Goal: Task Accomplishment & Management: Complete application form

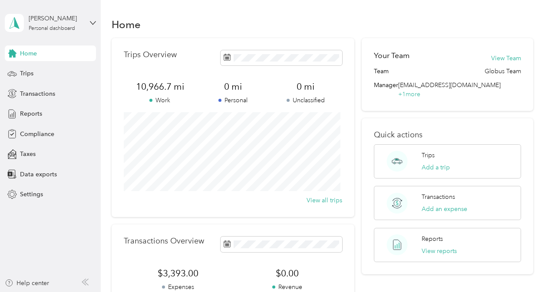
click at [33, 112] on span "Reports" at bounding box center [31, 113] width 22 height 9
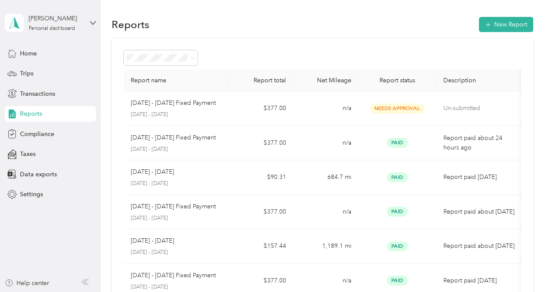
click at [32, 56] on span "Home" at bounding box center [28, 53] width 17 height 9
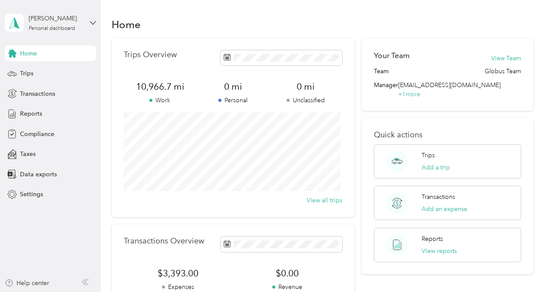
click at [38, 78] on div "Trips" at bounding box center [50, 74] width 91 height 16
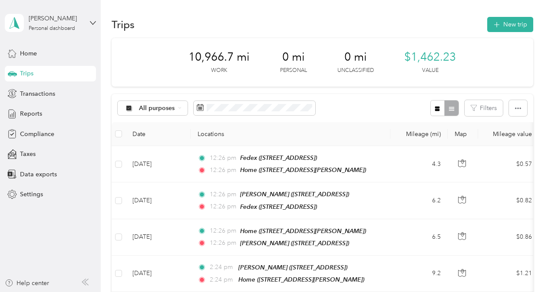
click at [510, 26] on button "New trip" at bounding box center [510, 24] width 46 height 15
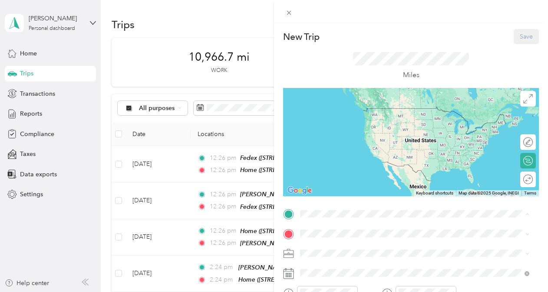
click at [364, 118] on span "[STREET_ADDRESS][PERSON_NAME]" at bounding box center [367, 121] width 103 height 7
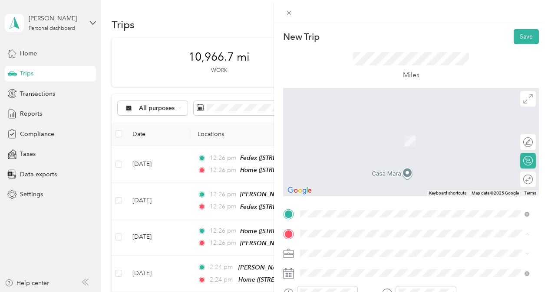
click at [409, 258] on span at bounding box center [418, 254] width 242 height 14
click at [317, 229] on span at bounding box center [418, 234] width 242 height 14
click at [352, 169] on span "[STREET_ADDRESS]" at bounding box center [343, 168] width 55 height 7
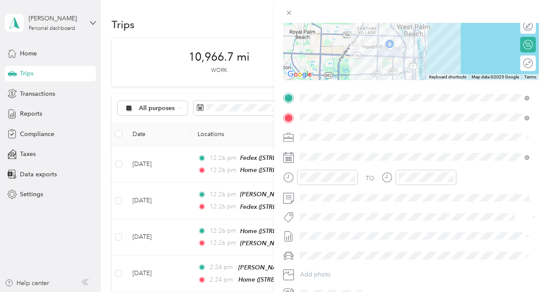
scroll to position [130, 0]
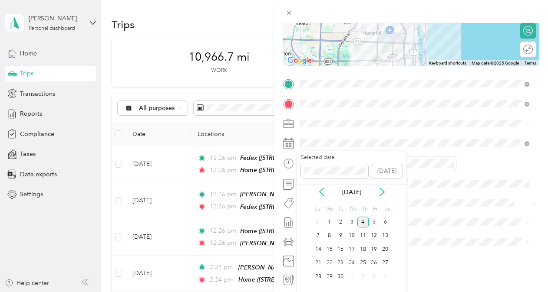
click at [328, 222] on div "1" at bounding box center [329, 222] width 11 height 11
click at [319, 190] on icon at bounding box center [321, 192] width 9 height 9
click at [375, 221] on div "1" at bounding box center [373, 222] width 11 height 11
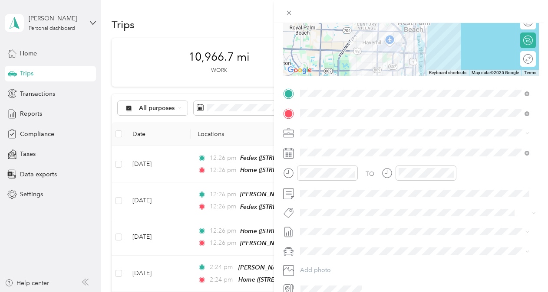
scroll to position [163, 0]
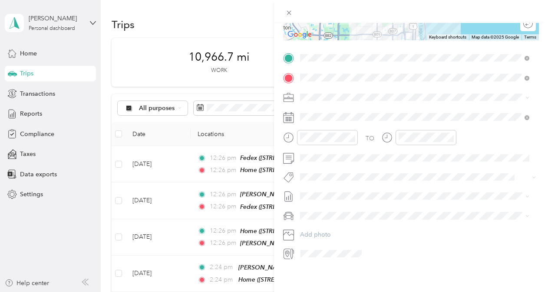
click at [525, 96] on icon at bounding box center [527, 98] width 4 height 4
click at [529, 93] on span at bounding box center [418, 98] width 242 height 14
click at [505, 57] on span at bounding box center [418, 58] width 242 height 14
click at [537, 39] on form "New Trip Save This trip cannot be edited because it is either under review, app…" at bounding box center [411, 67] width 274 height 388
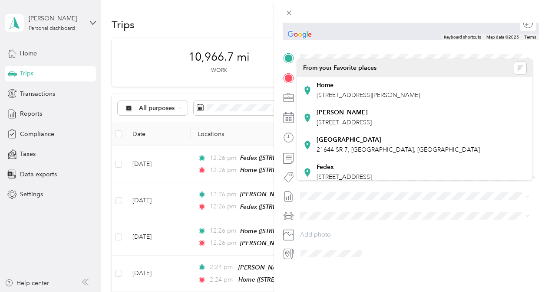
scroll to position [0, 0]
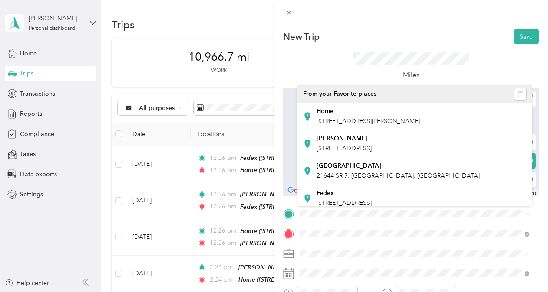
click at [32, 55] on div "New Trip Save This trip cannot be edited because it is either under review, app…" at bounding box center [274, 146] width 548 height 292
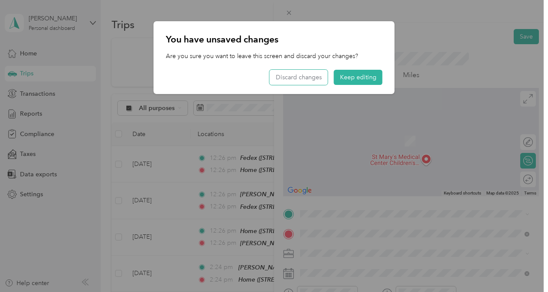
click at [292, 76] on button "Discard changes" at bounding box center [298, 77] width 58 height 15
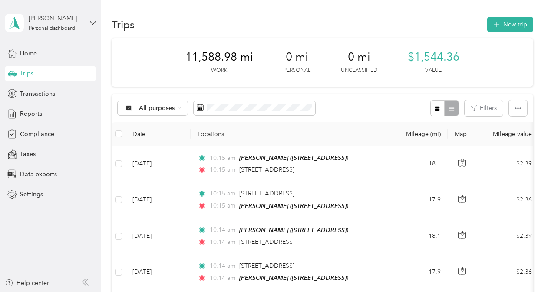
click at [33, 53] on span "Home" at bounding box center [28, 53] width 17 height 9
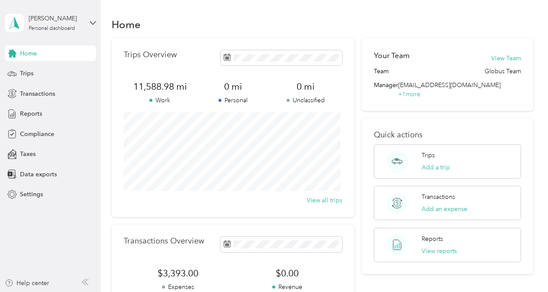
click at [34, 132] on span "Compliance" at bounding box center [37, 134] width 34 height 9
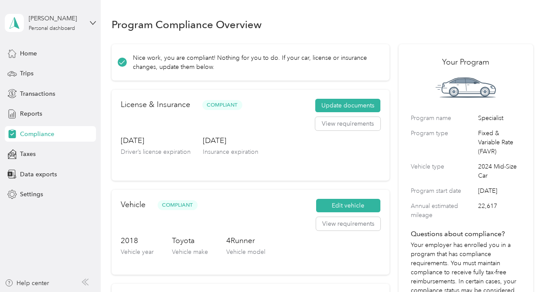
click at [348, 107] on button "Update documents" at bounding box center [347, 106] width 65 height 14
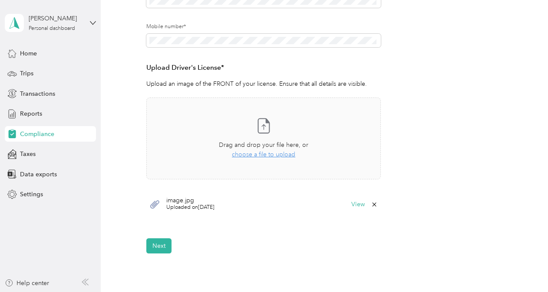
scroll to position [217, 0]
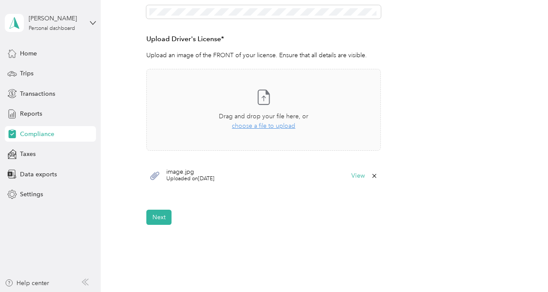
click at [154, 220] on button "Next" at bounding box center [158, 217] width 25 height 15
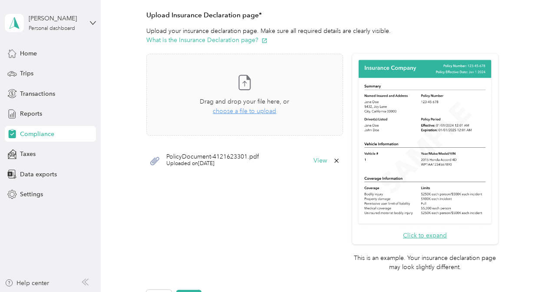
scroll to position [186, 0]
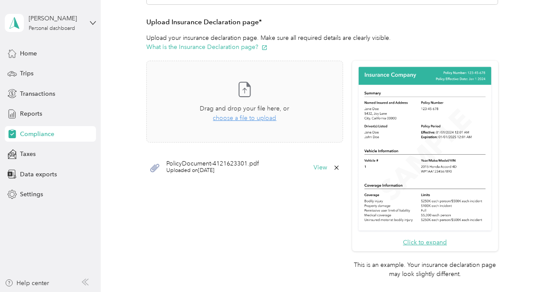
click at [316, 168] on button "View" at bounding box center [319, 168] width 13 height 6
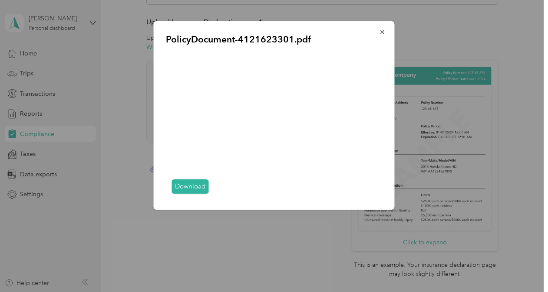
click at [382, 33] on icon "button" at bounding box center [382, 32] width 6 height 6
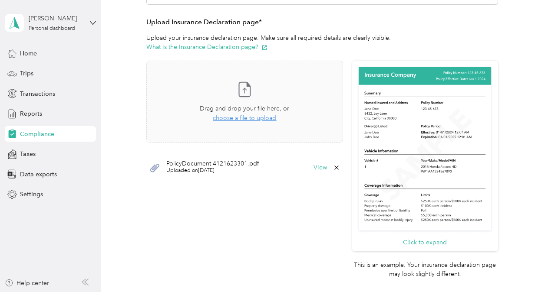
click at [242, 117] on span "choose a file to upload" at bounding box center [244, 118] width 63 height 7
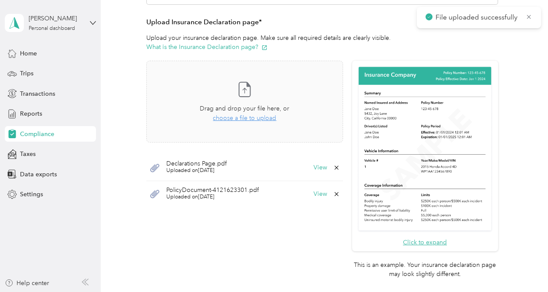
click at [529, 17] on icon at bounding box center [528, 17] width 7 height 8
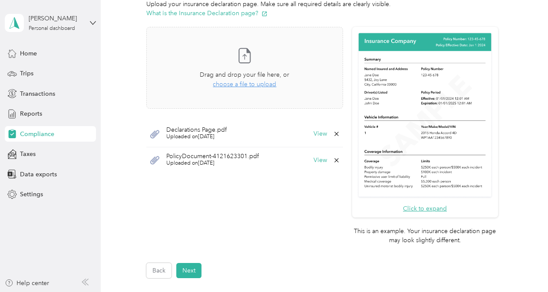
scroll to position [332, 0]
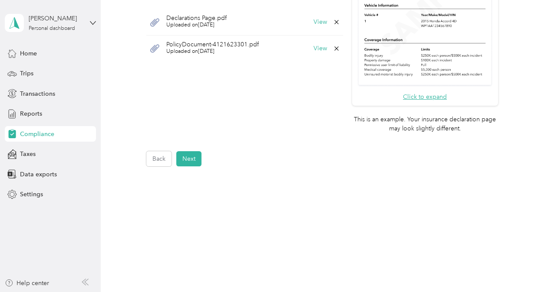
click at [193, 157] on button "Next" at bounding box center [188, 158] width 25 height 15
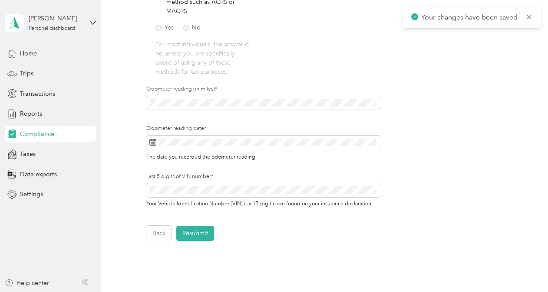
scroll to position [314, 0]
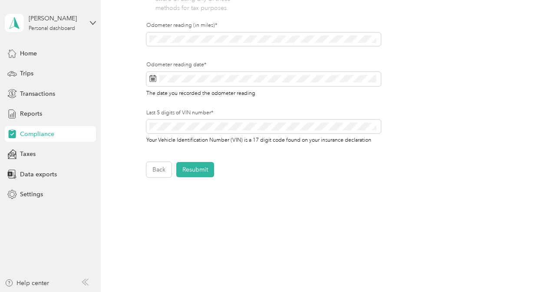
click at [192, 171] on button "Resubmit" at bounding box center [195, 169] width 38 height 15
click at [529, 16] on icon at bounding box center [528, 17] width 7 height 8
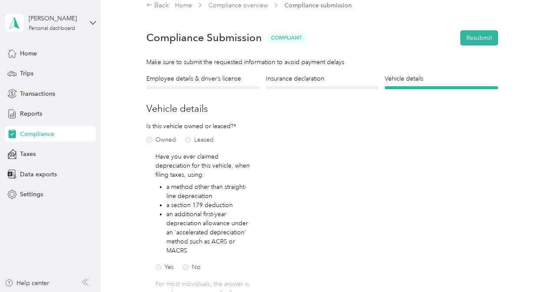
scroll to position [54, 0]
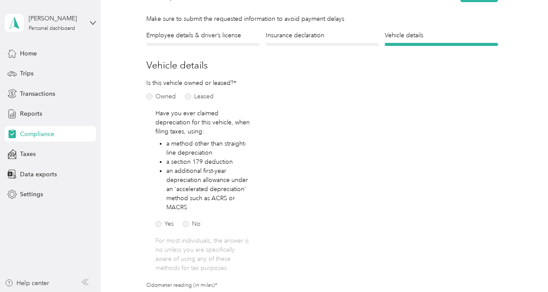
click at [219, 38] on h4 "Employee details & driver’s license" at bounding box center [202, 35] width 113 height 9
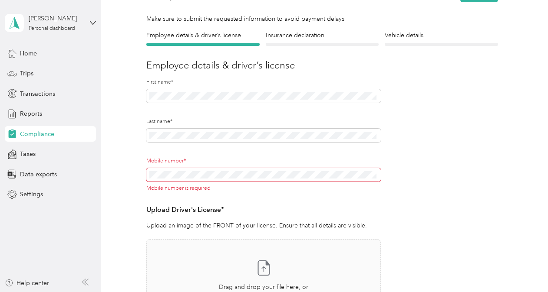
click at [198, 179] on span at bounding box center [263, 175] width 234 height 14
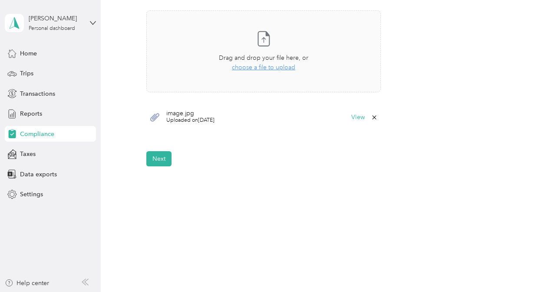
click at [162, 160] on button "Next" at bounding box center [158, 158] width 25 height 15
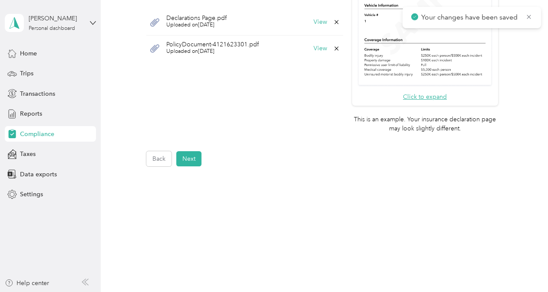
click at [192, 156] on button "Next" at bounding box center [188, 158] width 25 height 15
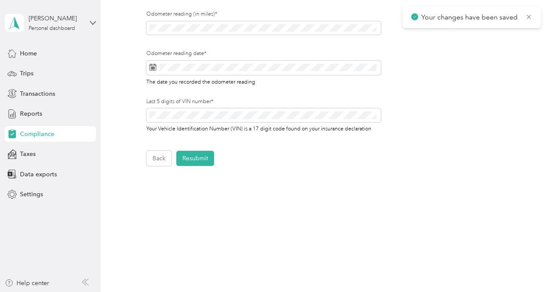
click at [200, 163] on button "Resubmit" at bounding box center [195, 158] width 38 height 15
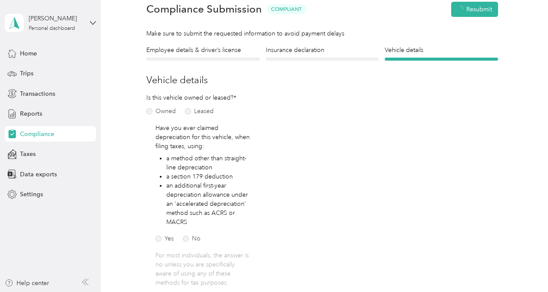
scroll to position [10, 0]
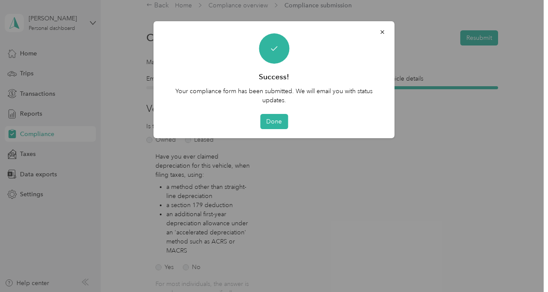
click at [278, 125] on button "Done" at bounding box center [274, 121] width 28 height 15
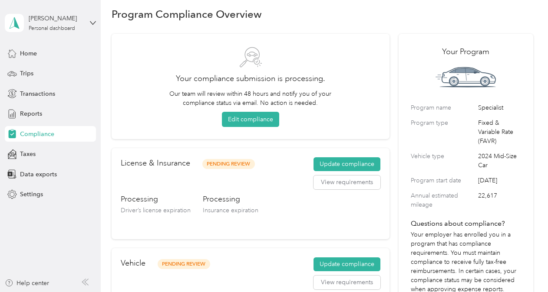
click at [30, 57] on span "Home" at bounding box center [28, 53] width 17 height 9
